Goal: Task Accomplishment & Management: Use online tool/utility

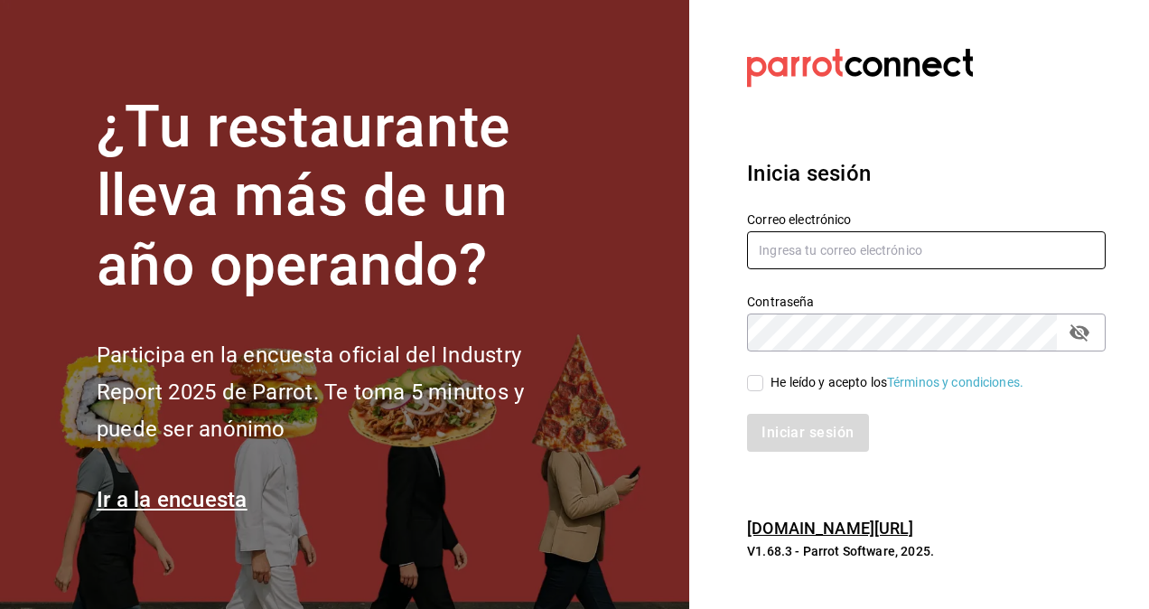
type input "[PERSON_NAME][EMAIL_ADDRESS][PERSON_NAME][DOMAIN_NAME]"
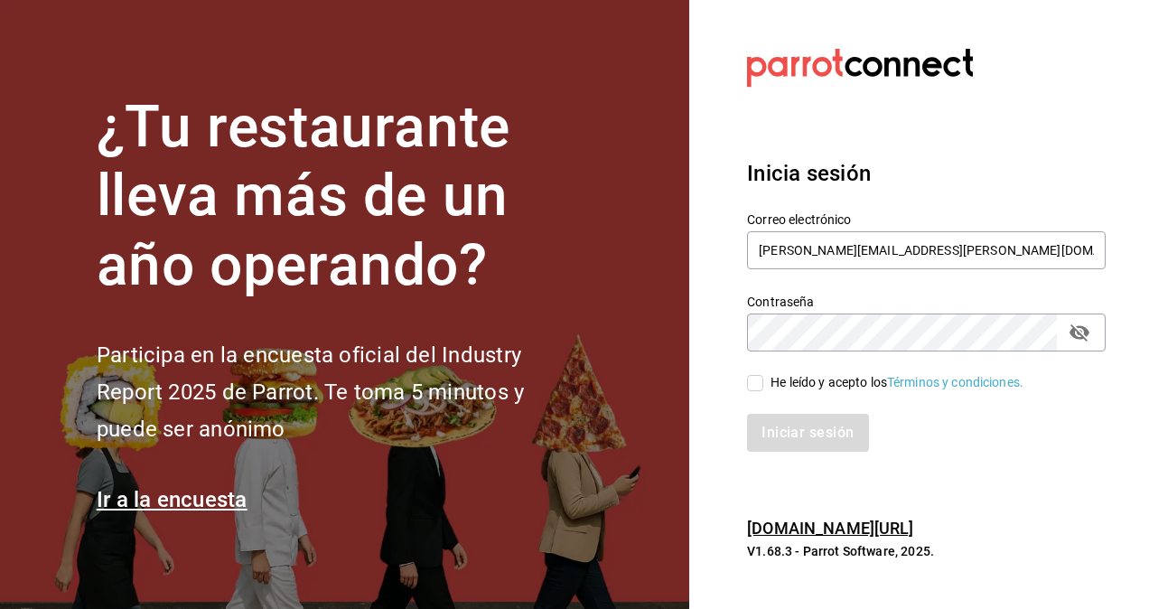
click at [761, 385] on input "He leído y acepto los Términos y condiciones." at bounding box center [755, 383] width 16 height 16
checkbox input "true"
click at [780, 427] on button "Iniciar sesión" at bounding box center [808, 433] width 123 height 38
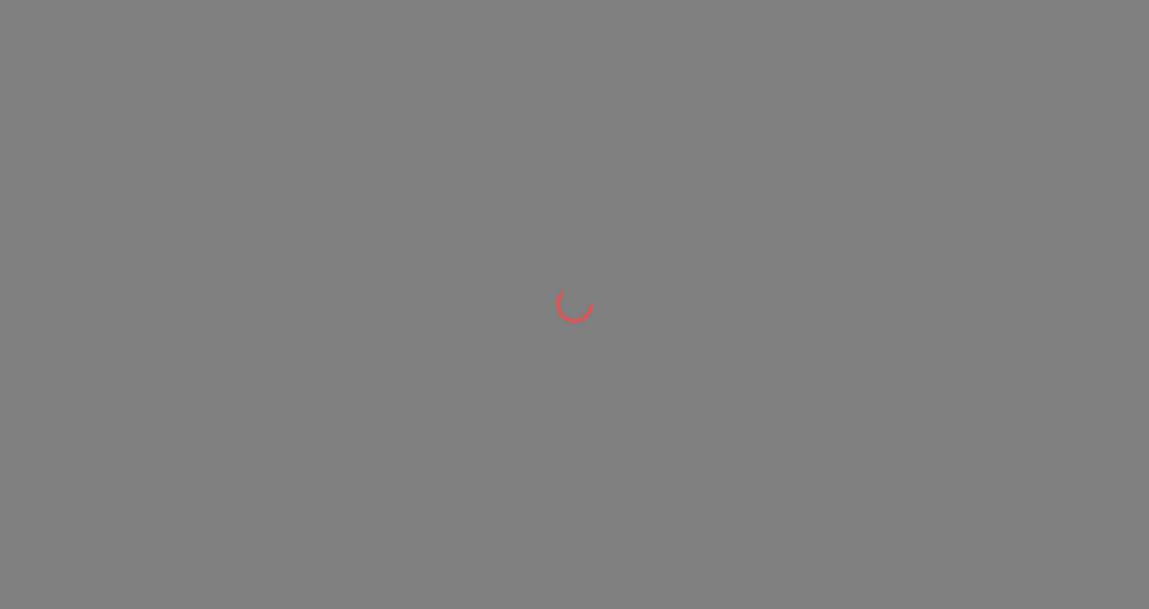
click at [643, 179] on div at bounding box center [574, 304] width 1149 height 609
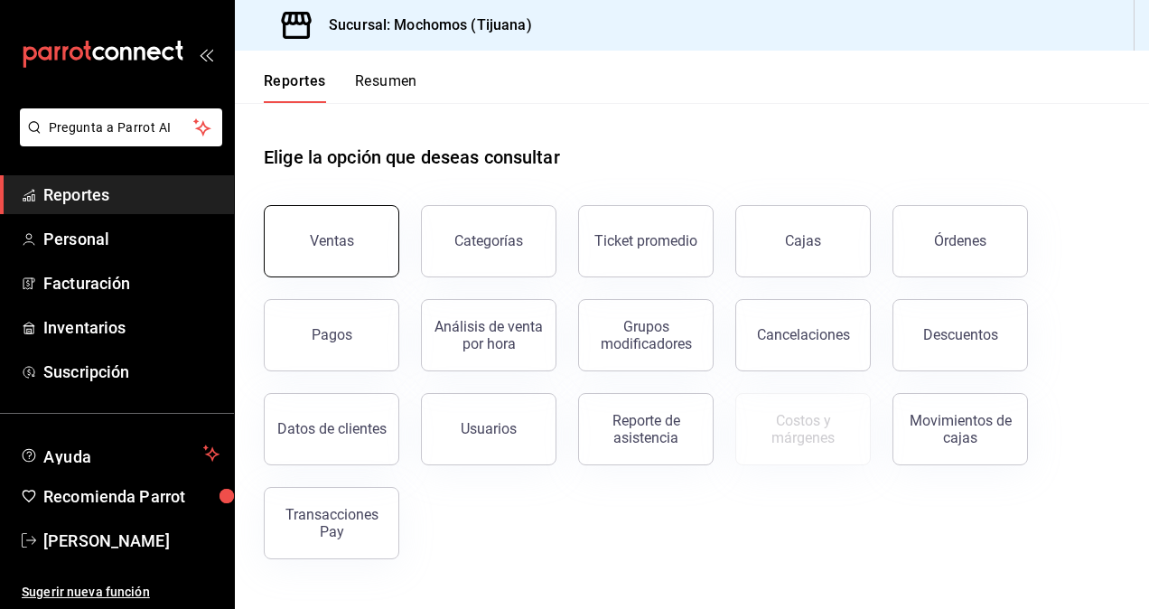
click at [332, 244] on div "Ventas" at bounding box center [332, 240] width 44 height 17
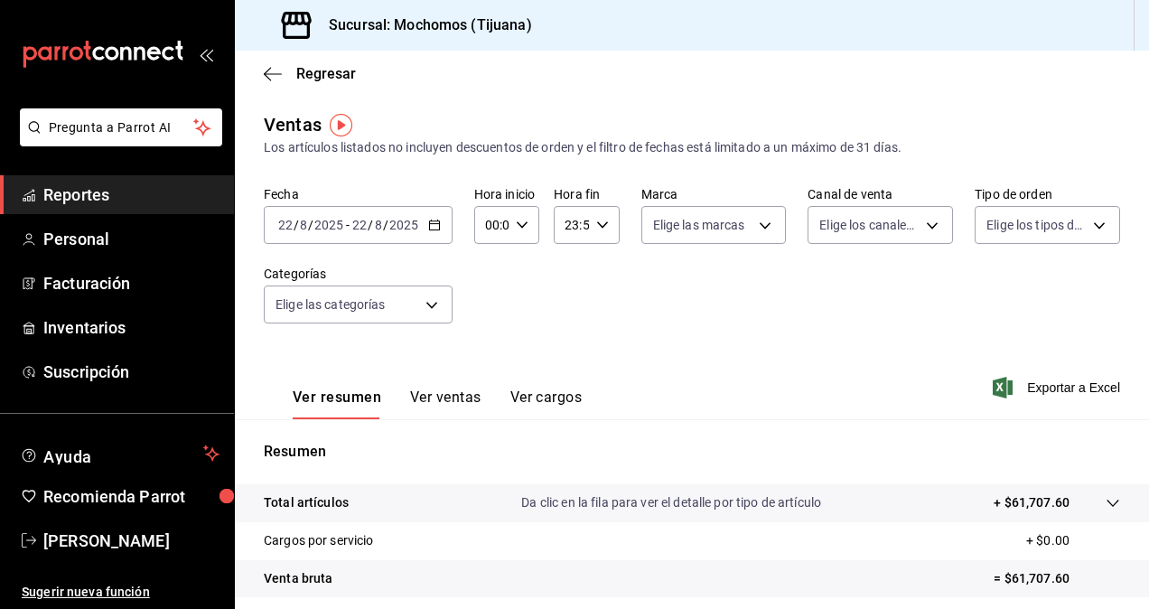
click at [434, 224] on icon "button" at bounding box center [434, 225] width 13 height 13
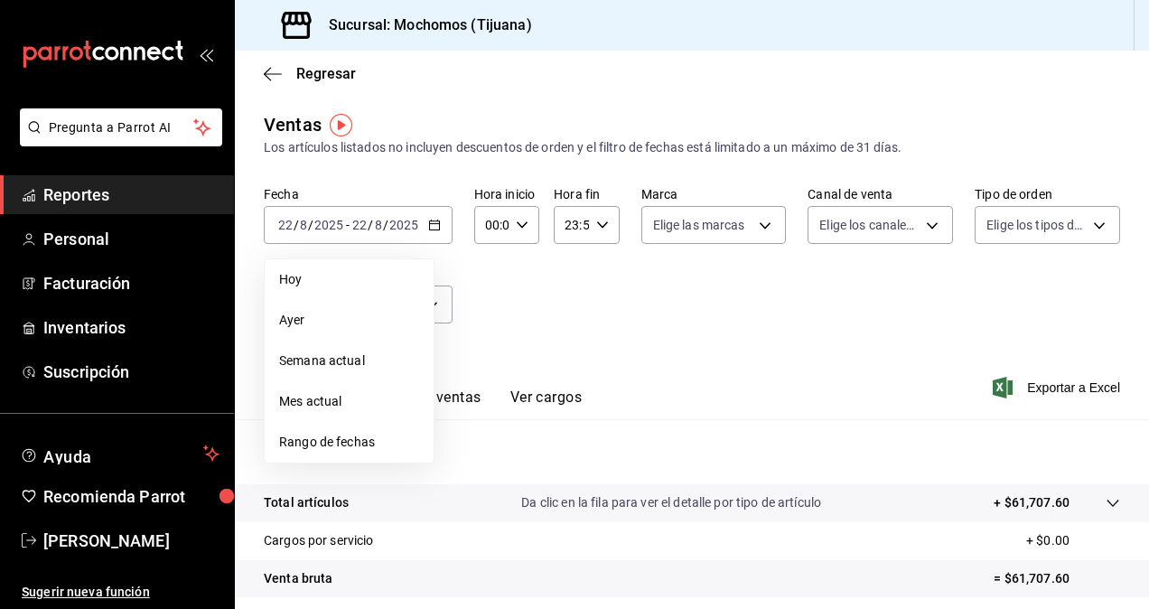
click at [367, 443] on span "Rango de fechas" at bounding box center [349, 442] width 140 height 19
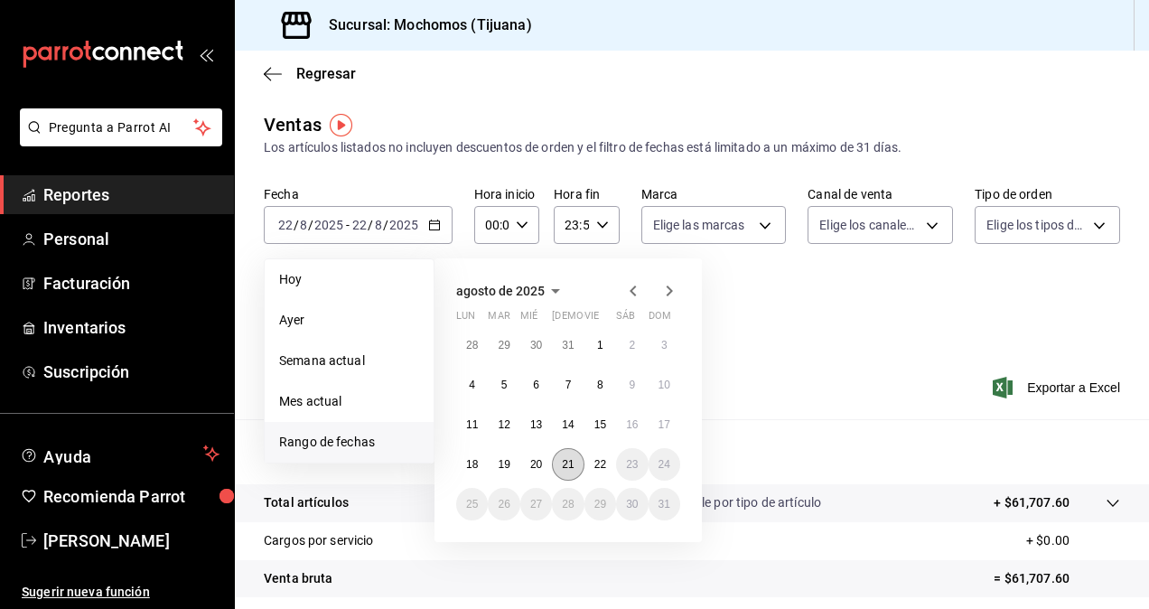
click at [561, 466] on button "21" at bounding box center [568, 464] width 32 height 33
click at [590, 463] on button "22" at bounding box center [601, 464] width 32 height 33
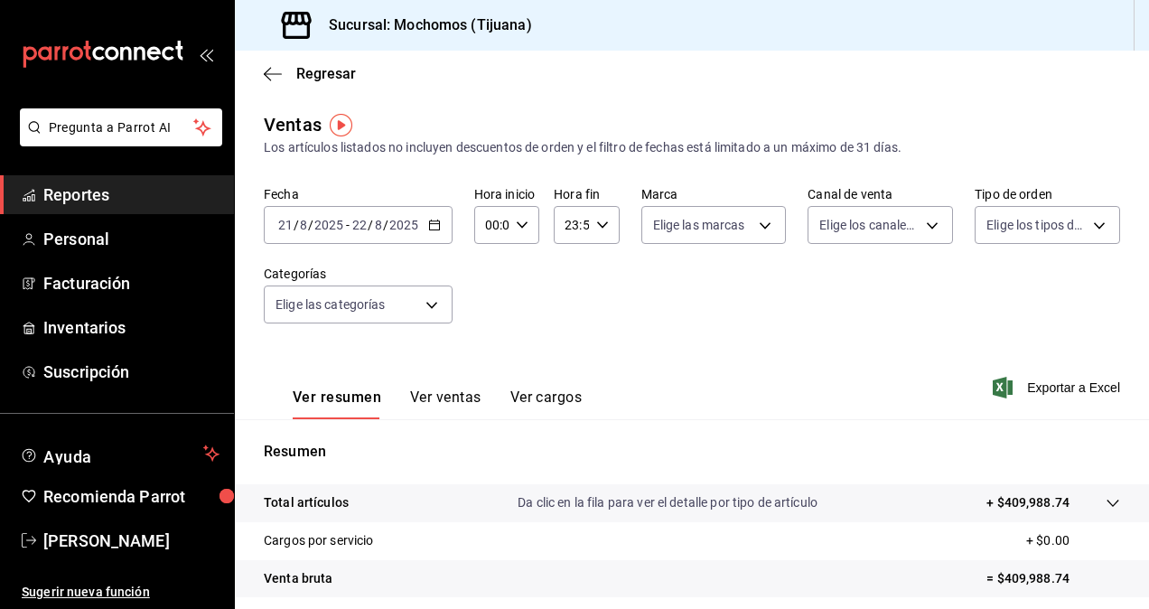
click at [521, 226] on icon "button" at bounding box center [522, 225] width 13 height 13
click at [491, 302] on span "05" at bounding box center [489, 307] width 4 height 14
type input "05:00"
click at [520, 266] on span "00" at bounding box center [522, 271] width 4 height 14
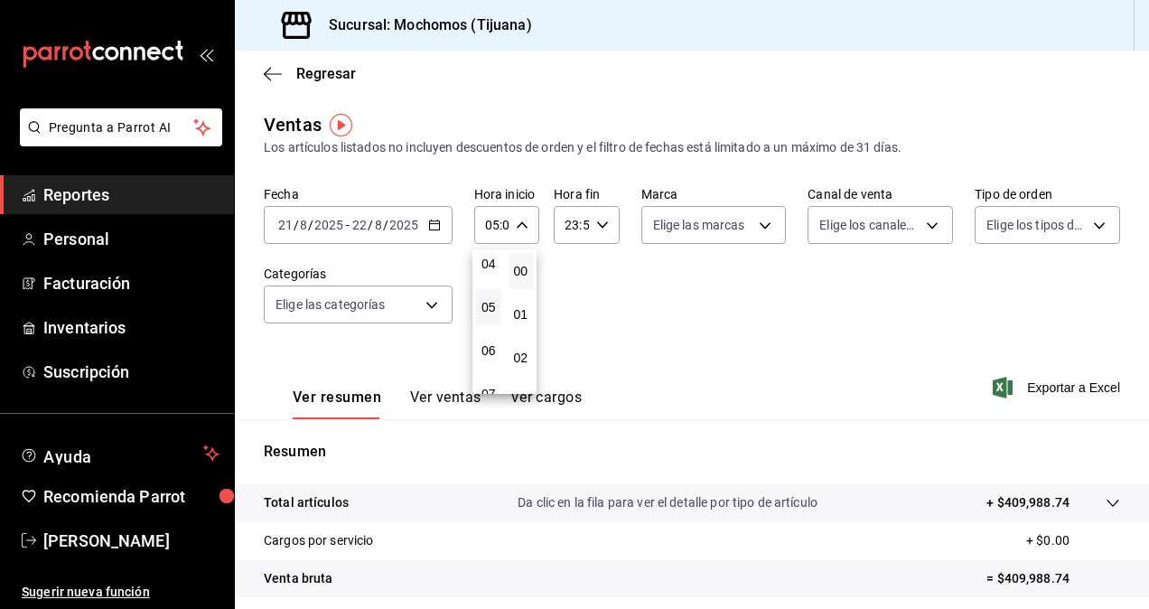
click at [599, 226] on div at bounding box center [574, 304] width 1149 height 609
click at [596, 226] on icon "button" at bounding box center [602, 225] width 13 height 13
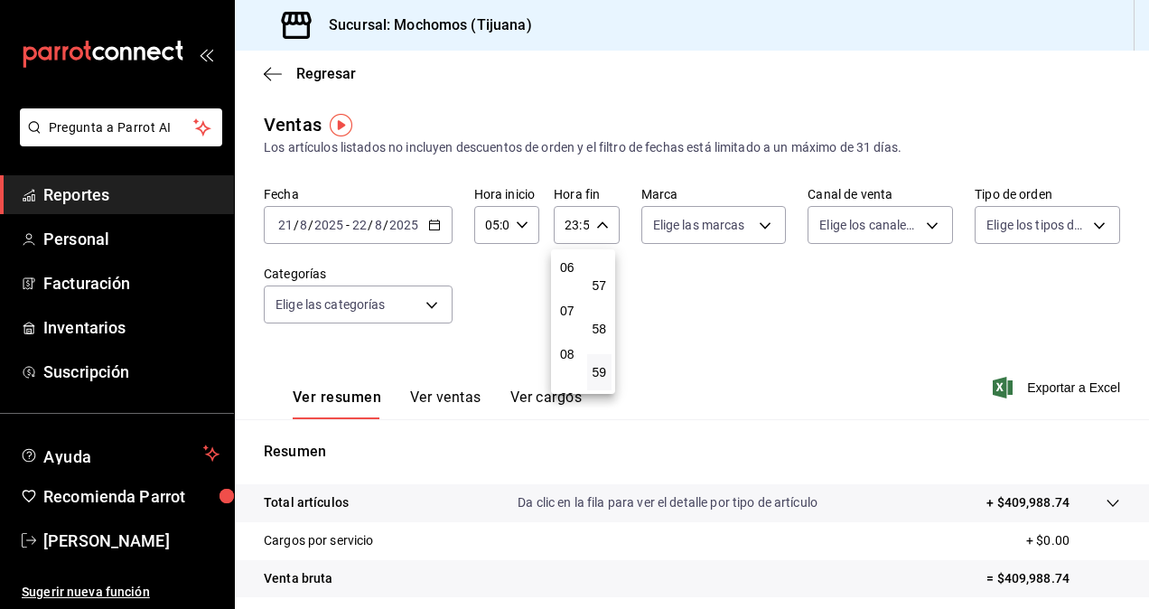
scroll to position [173, 0]
click at [569, 310] on span "05" at bounding box center [568, 314] width 4 height 14
click at [606, 262] on button "00" at bounding box center [599, 271] width 25 height 36
type input "05:00"
click at [677, 277] on div at bounding box center [574, 304] width 1149 height 609
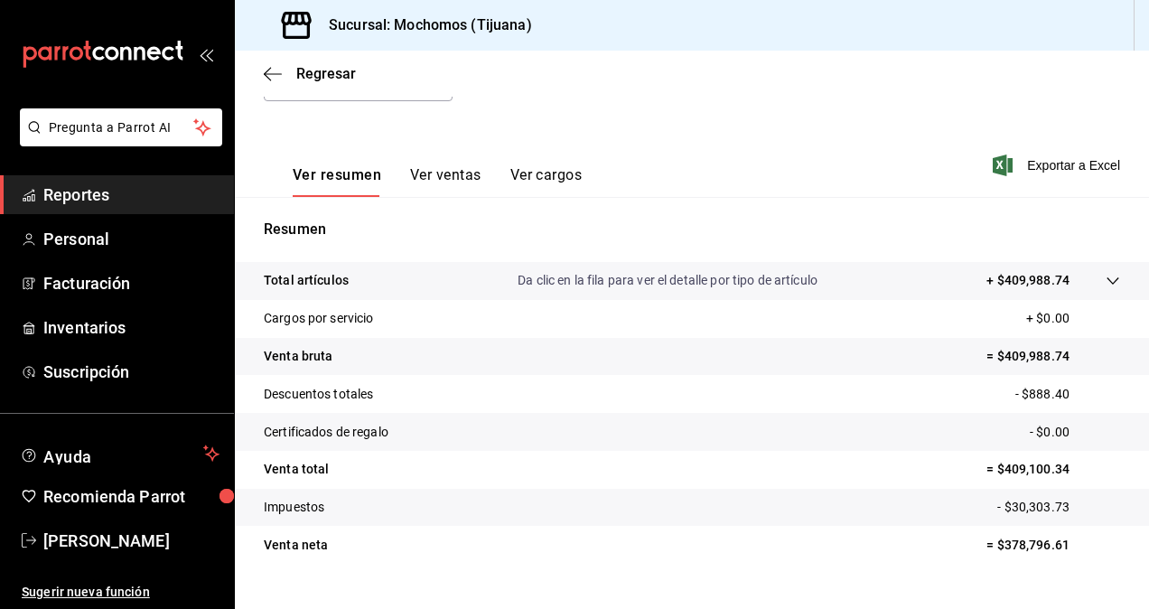
scroll to position [257, 0]
